Goal: Task Accomplishment & Management: Manage account settings

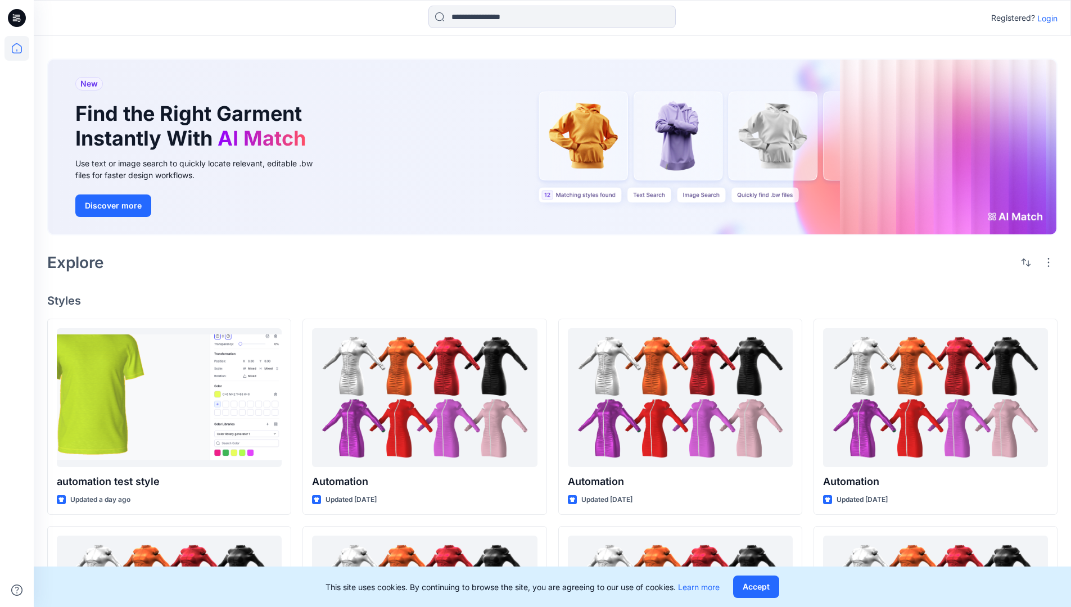
click at [1044, 18] on p "Login" at bounding box center [1047, 18] width 20 height 12
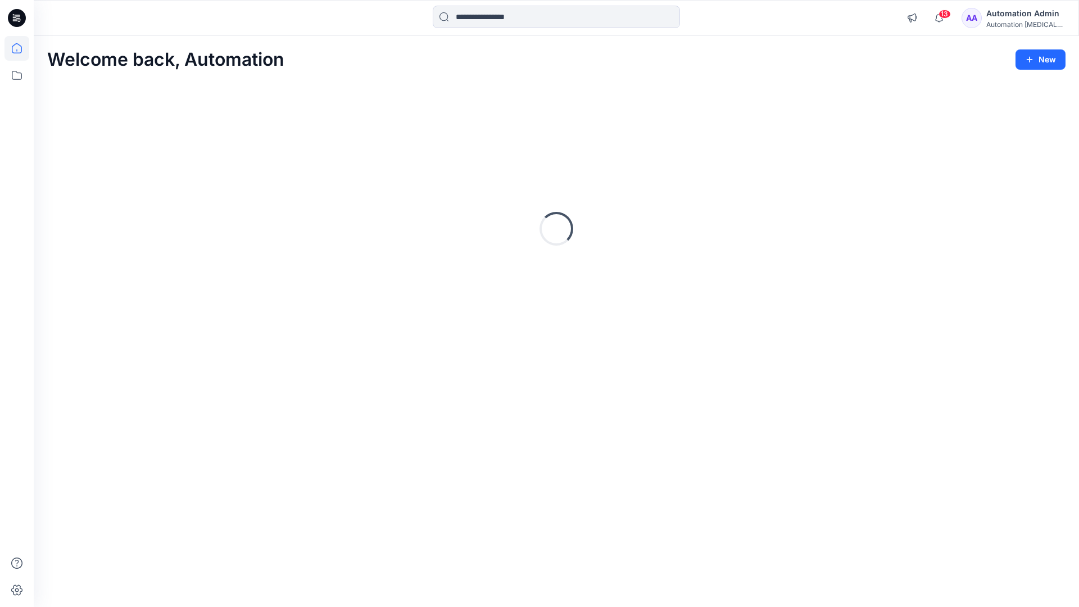
click at [21, 48] on icon at bounding box center [17, 48] width 10 height 10
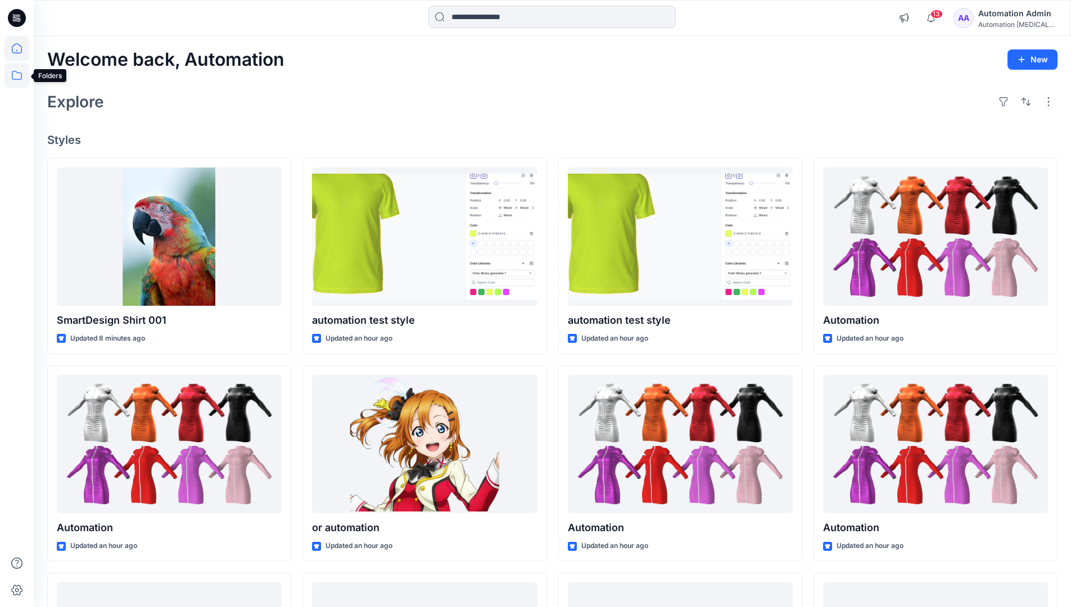
click at [17, 73] on icon at bounding box center [17, 75] width 10 height 9
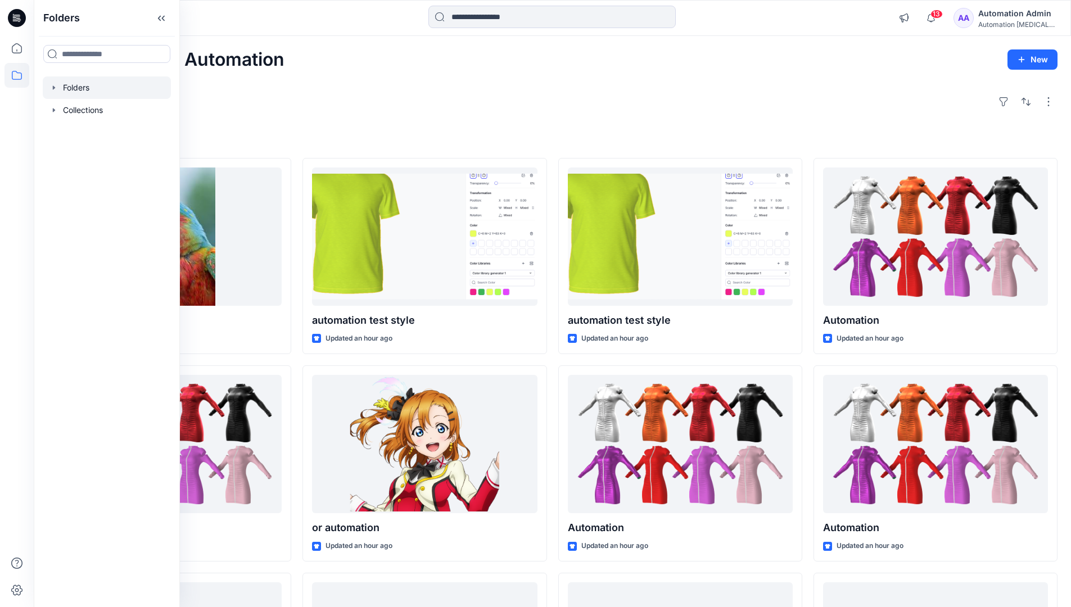
click at [114, 88] on div at bounding box center [107, 87] width 128 height 22
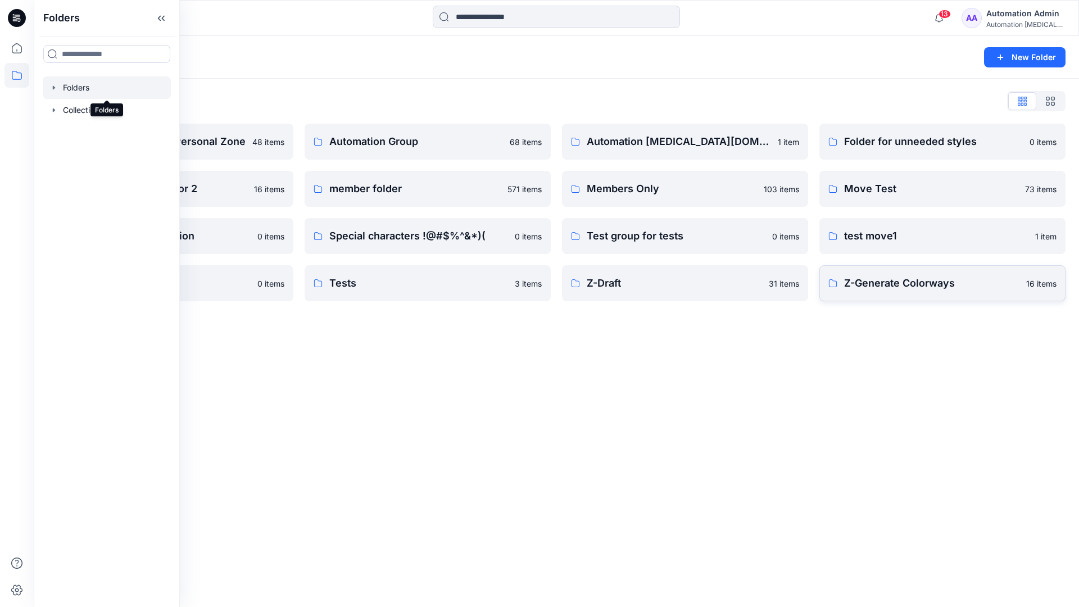
click at [981, 288] on p "Z-Generate Colorways" at bounding box center [931, 283] width 175 height 16
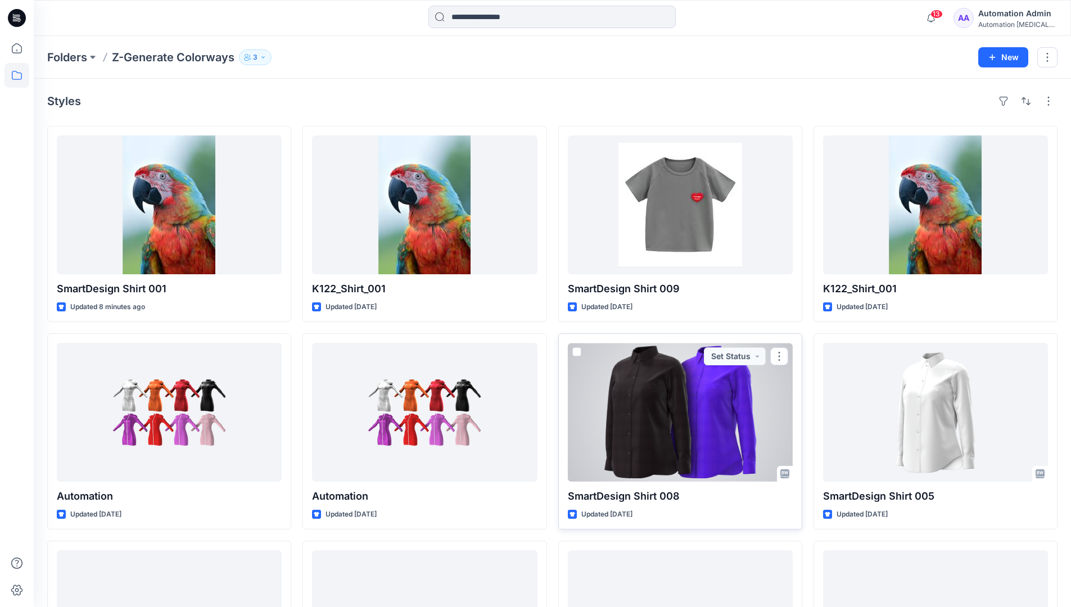
click at [576, 350] on span at bounding box center [576, 351] width 9 height 9
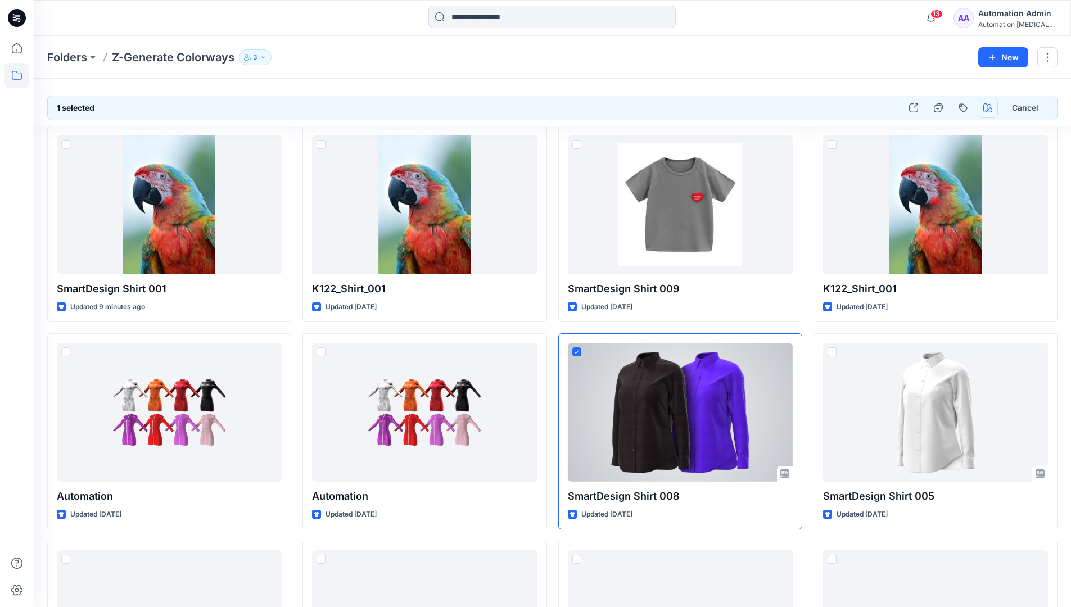
click at [984, 105] on icon "button" at bounding box center [987, 107] width 9 height 9
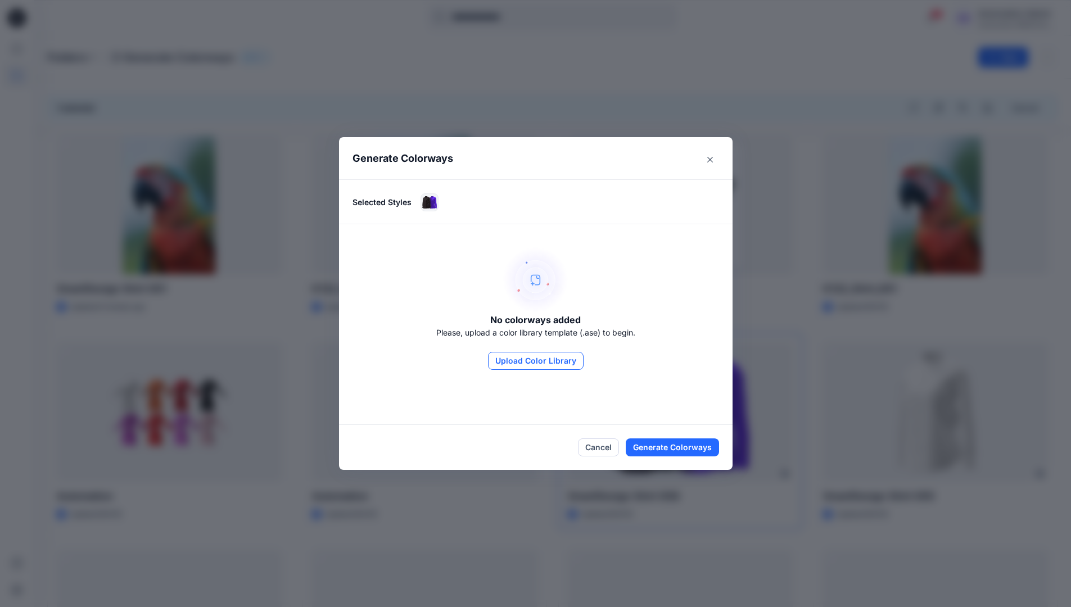
click at [530, 355] on button "Upload Color Library" at bounding box center [536, 361] width 96 height 18
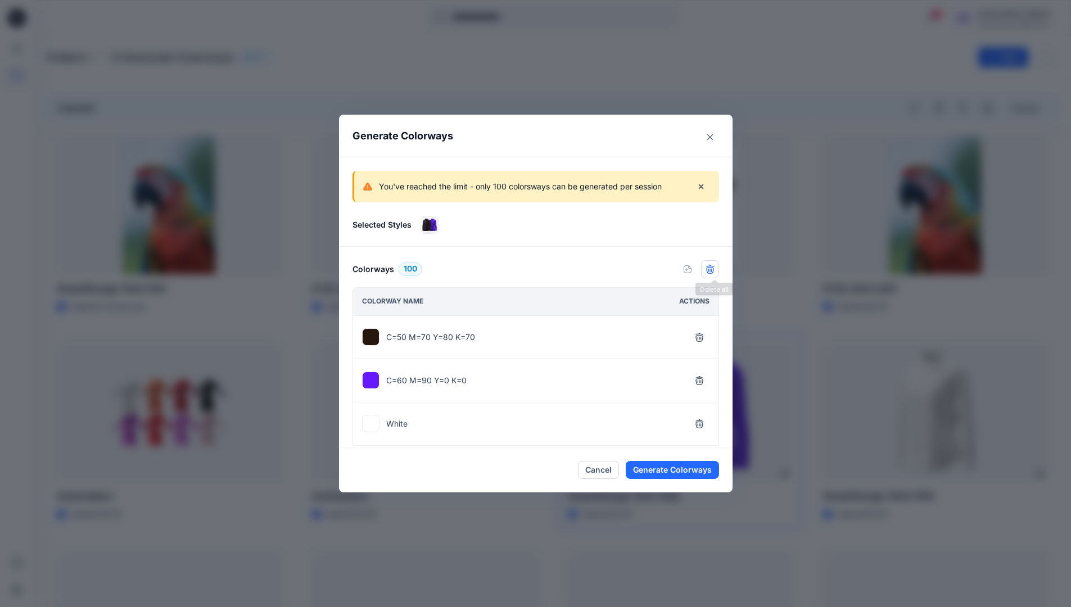
click at [714, 272] on icon "button" at bounding box center [709, 269] width 9 height 9
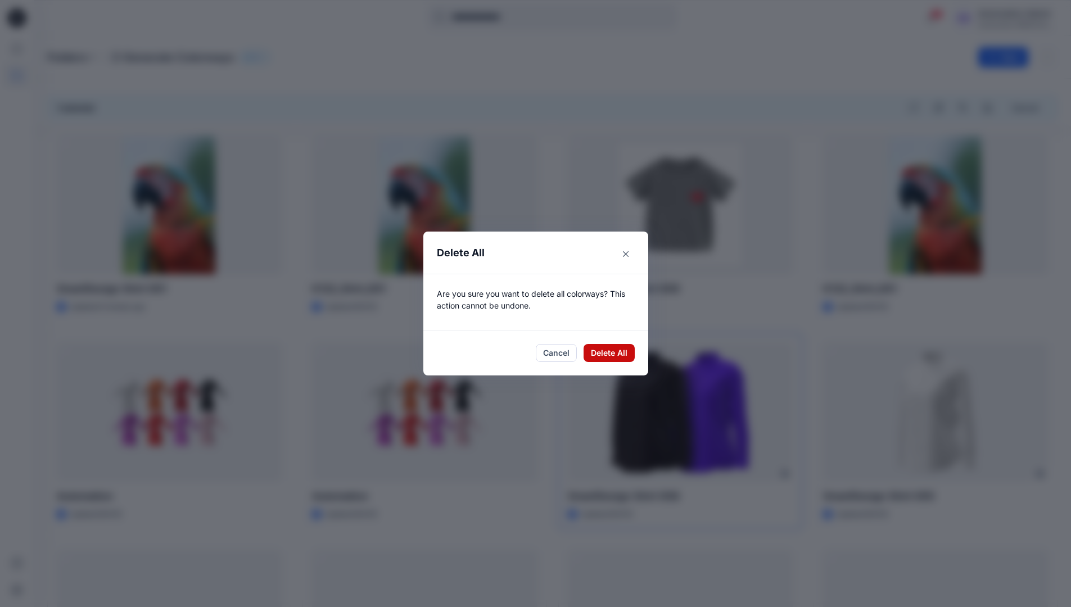
click at [613, 354] on button "Delete All" at bounding box center [608, 353] width 51 height 18
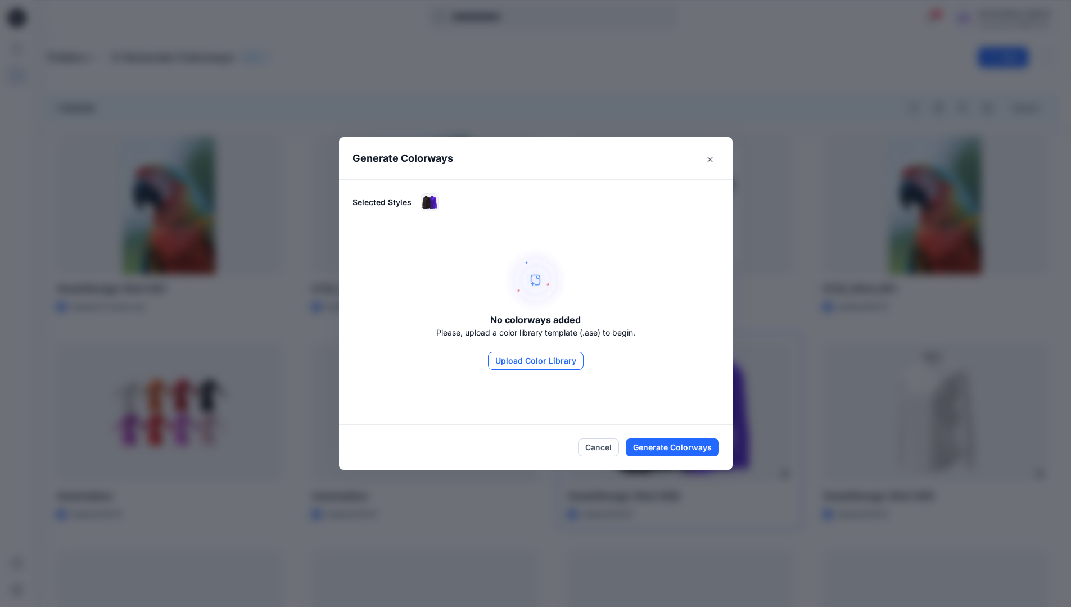
click at [565, 365] on button "Upload Color Library" at bounding box center [536, 361] width 96 height 18
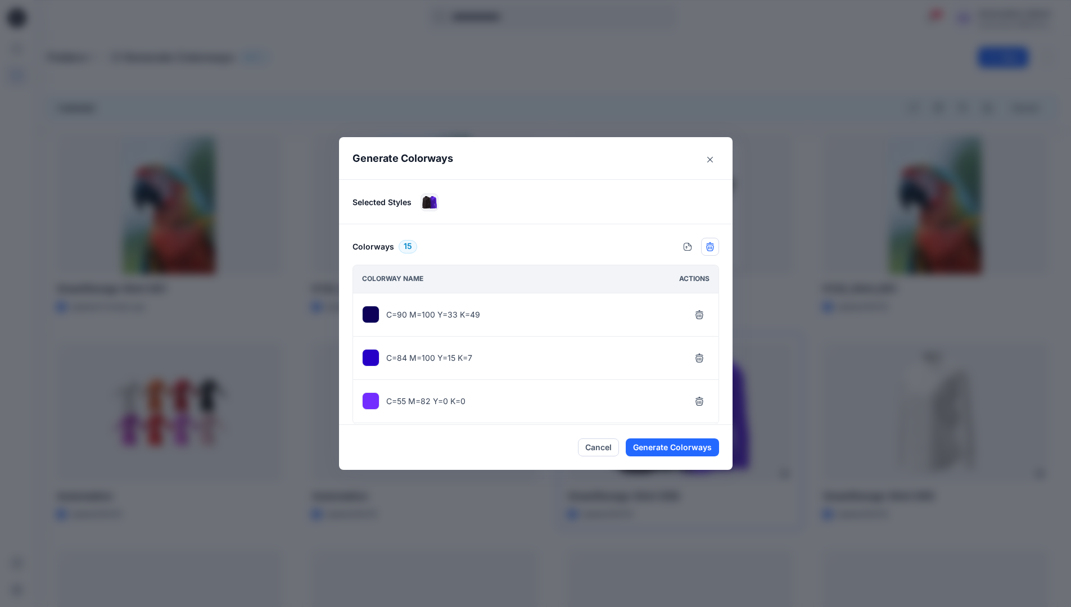
click at [713, 247] on icon "button" at bounding box center [709, 246] width 9 height 9
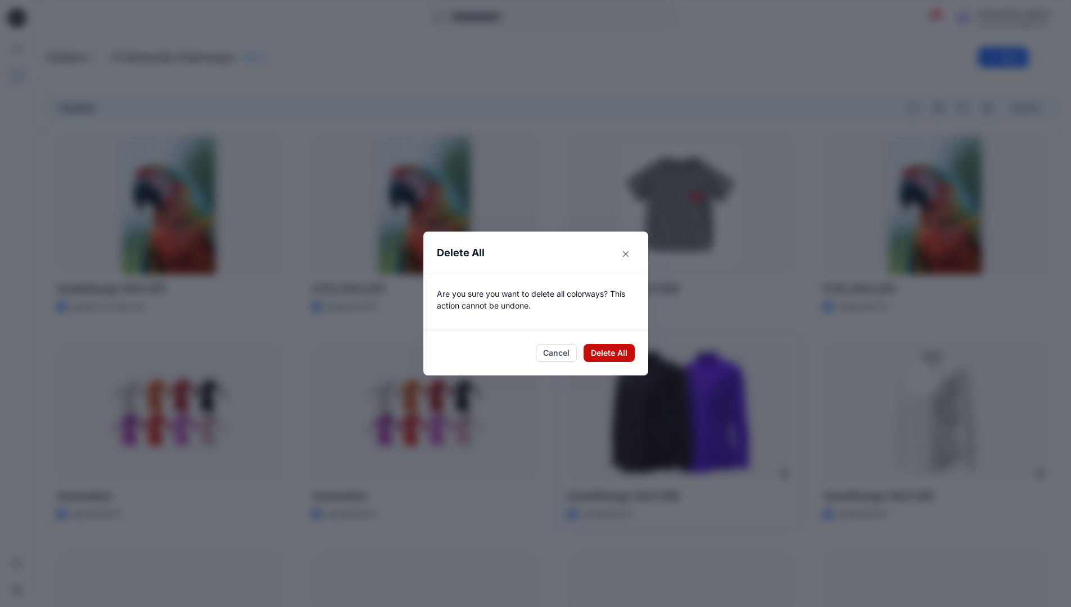
click at [605, 351] on button "Delete All" at bounding box center [608, 353] width 51 height 18
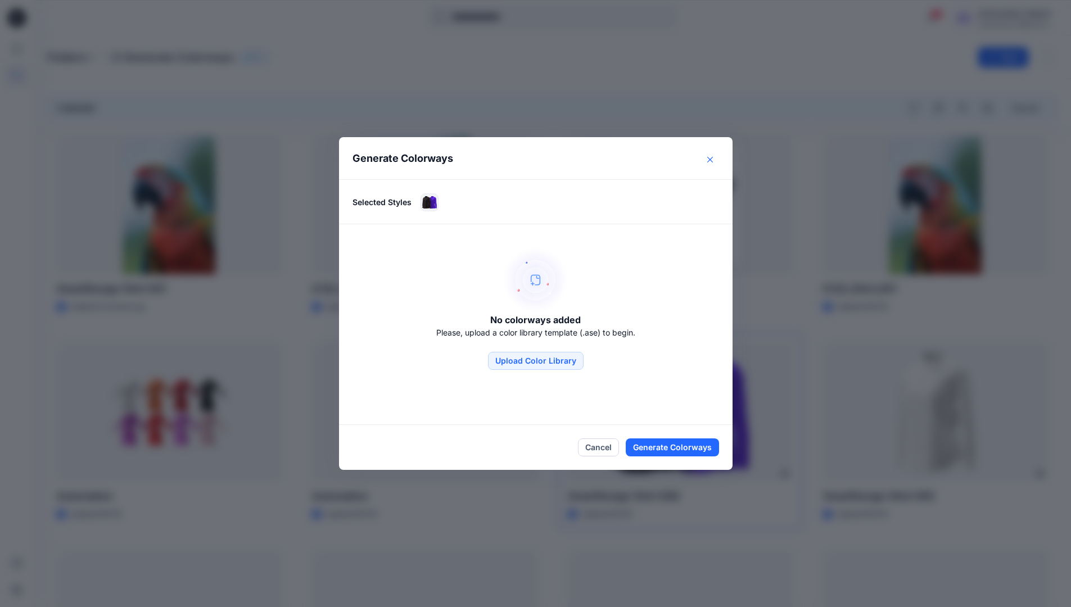
click at [712, 162] on button "Close" at bounding box center [710, 160] width 18 height 18
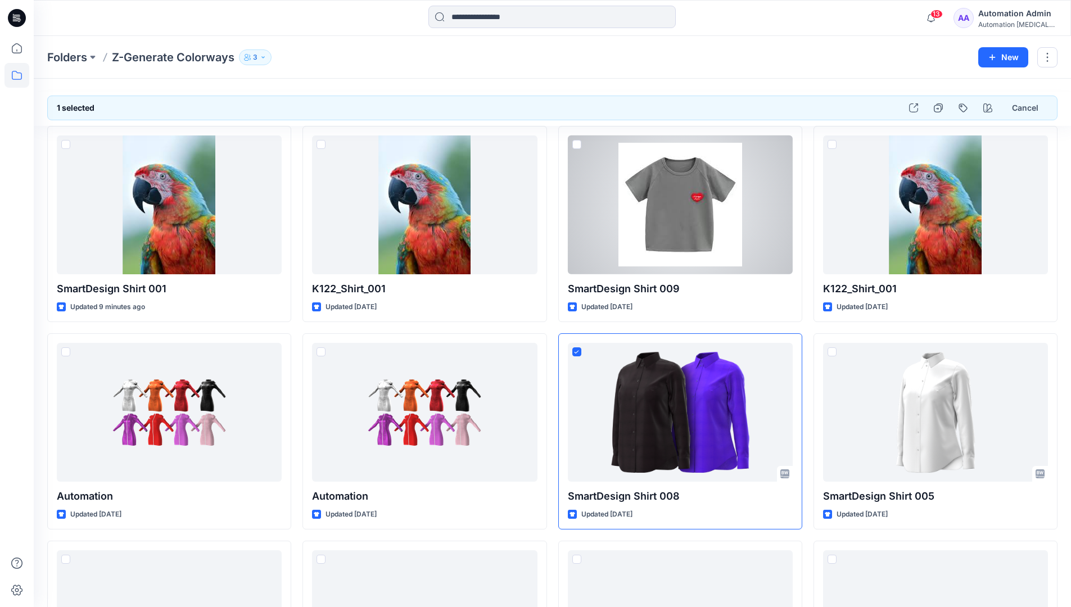
click at [1003, 14] on div "Automation Admin" at bounding box center [1017, 13] width 79 height 13
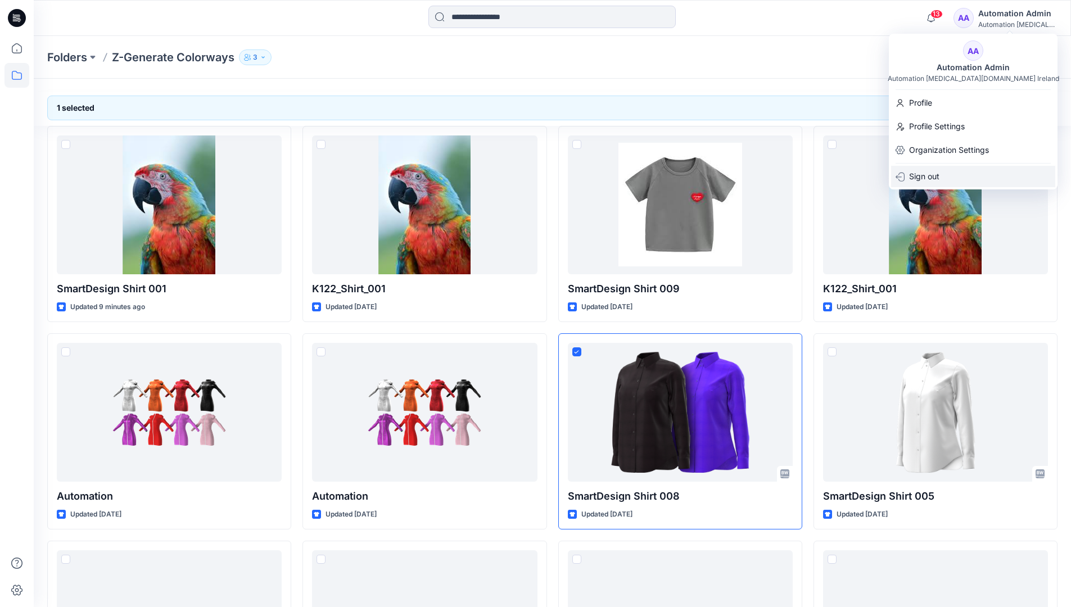
click at [951, 176] on div "Sign out" at bounding box center [973, 176] width 164 height 21
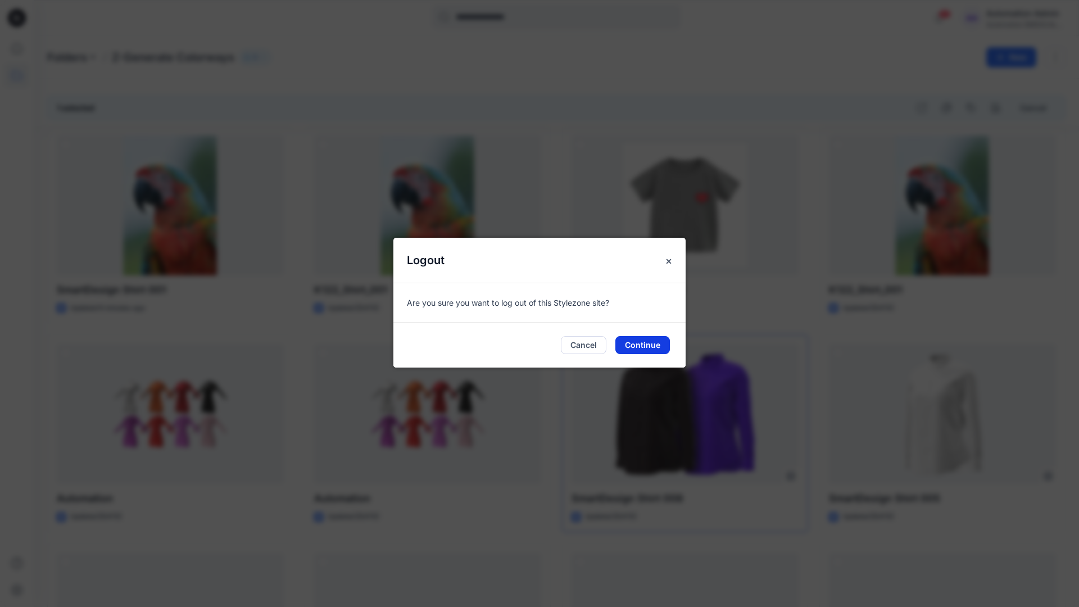
click at [640, 345] on button "Continue" at bounding box center [642, 345] width 55 height 18
